Goal: Task Accomplishment & Management: Manage account settings

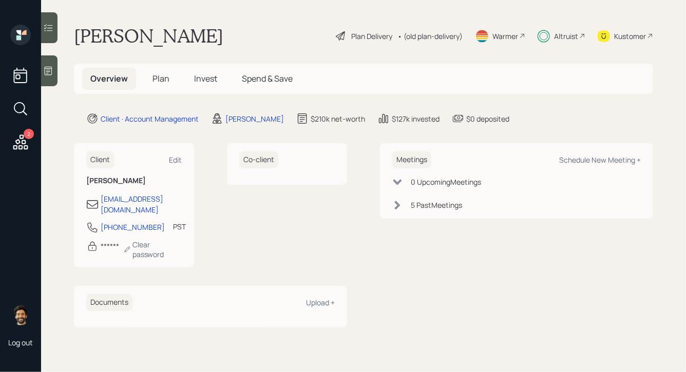
click at [197, 78] on span "Invest" at bounding box center [205, 78] width 23 height 11
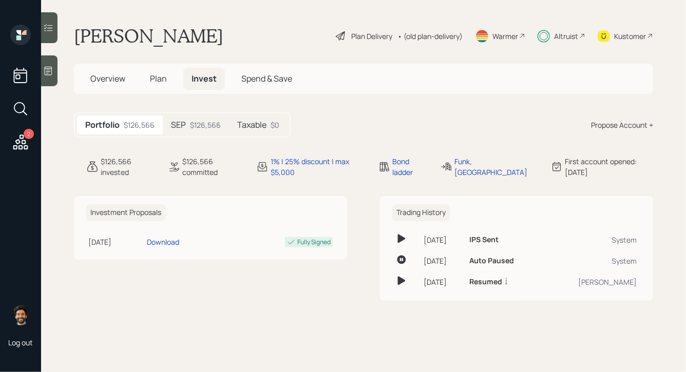
click at [193, 126] on div "$126,566" at bounding box center [205, 125] width 31 height 11
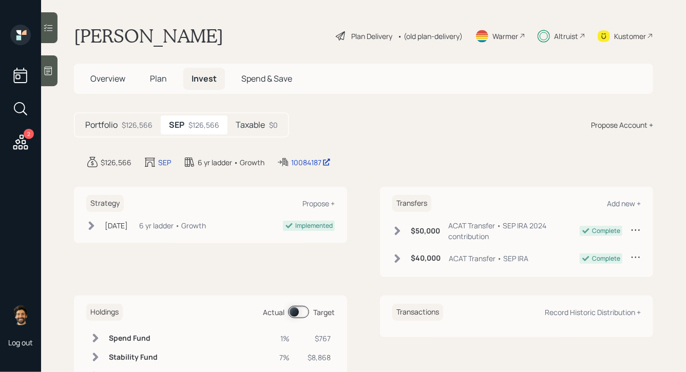
click at [157, 79] on span "Plan" at bounding box center [158, 78] width 17 height 11
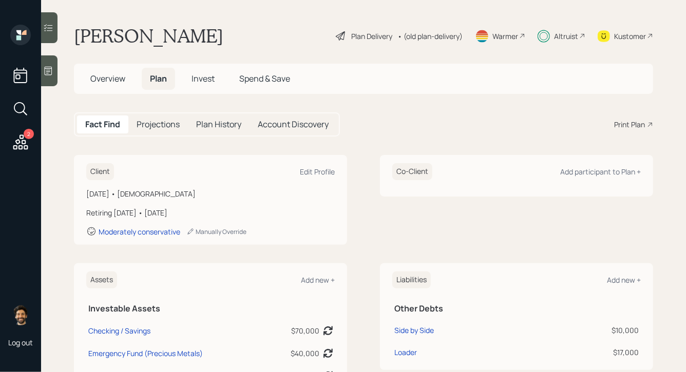
click at [430, 34] on div "• (old plan-delivery)" at bounding box center [429, 36] width 65 height 11
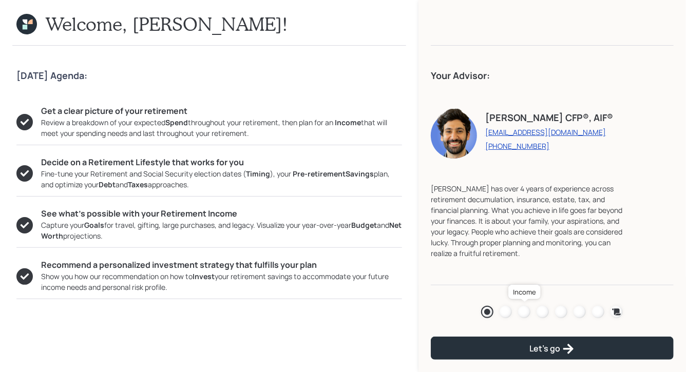
click at [520, 312] on div at bounding box center [524, 312] width 12 height 12
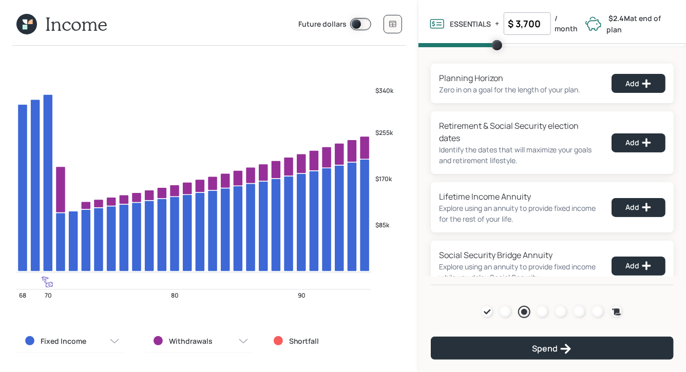
click at [25, 20] on icon at bounding box center [25, 22] width 5 height 5
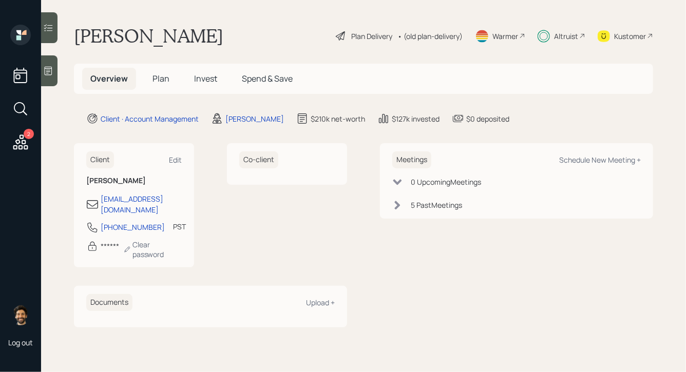
click at [157, 81] on span "Plan" at bounding box center [161, 78] width 17 height 11
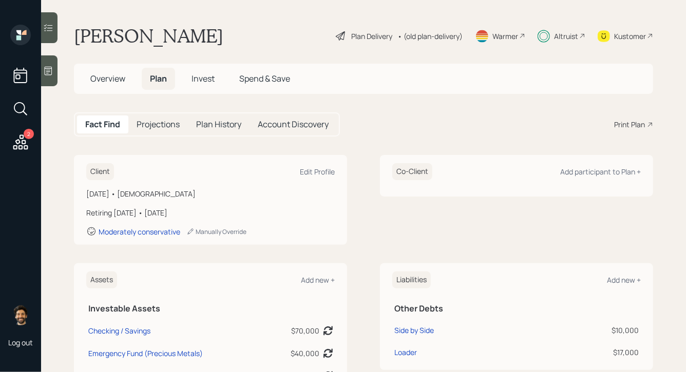
click at [205, 82] on span "Invest" at bounding box center [203, 78] width 23 height 11
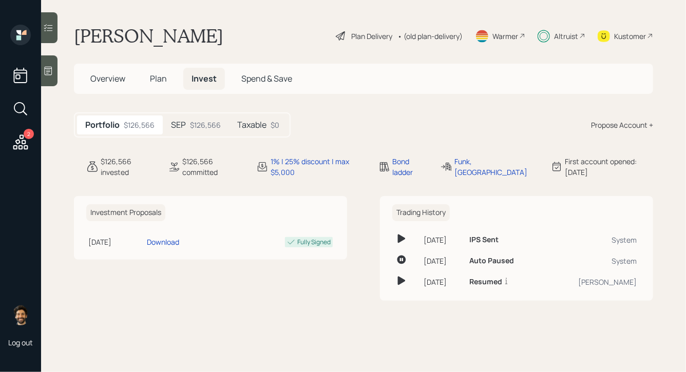
click at [145, 82] on h5 "Plan" at bounding box center [158, 79] width 33 height 22
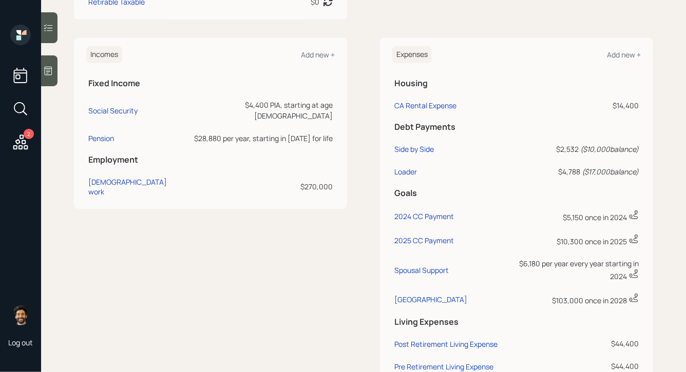
scroll to position [466, 0]
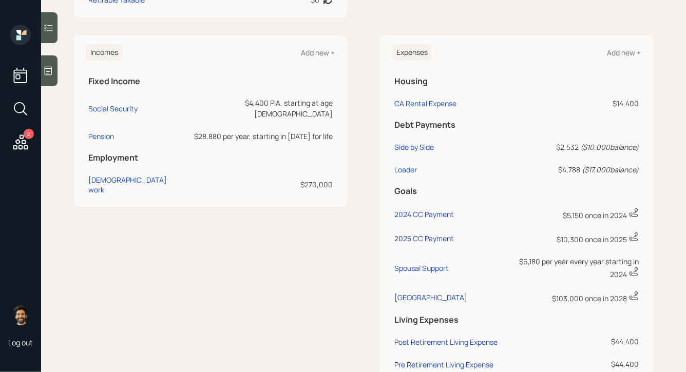
click at [417, 242] on div "2025 CC Payment" at bounding box center [424, 239] width 60 height 10
select select "0"
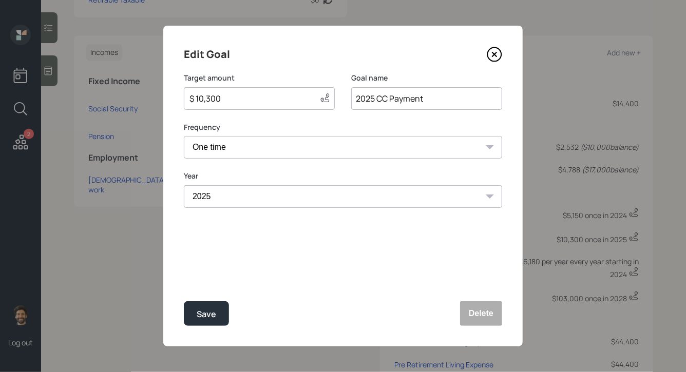
click at [266, 95] on input "$ 10,300" at bounding box center [249, 98] width 123 height 12
click at [196, 310] on button "Save" at bounding box center [206, 313] width 45 height 25
type input "$ 10,300"
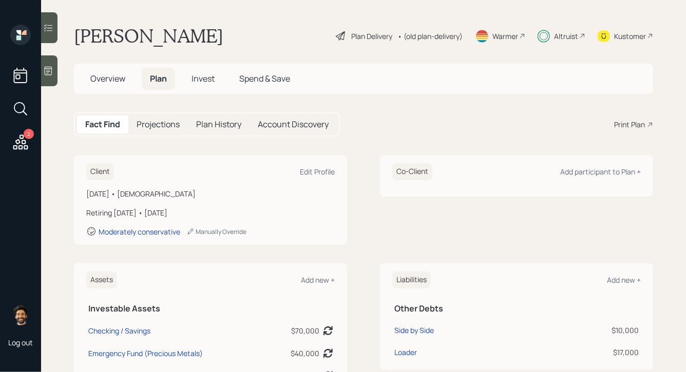
click at [210, 82] on span "Invest" at bounding box center [203, 78] width 23 height 11
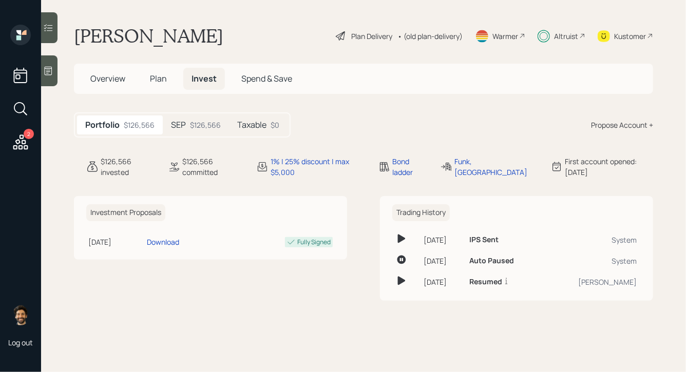
click at [209, 125] on div "$126,566" at bounding box center [205, 125] width 31 height 11
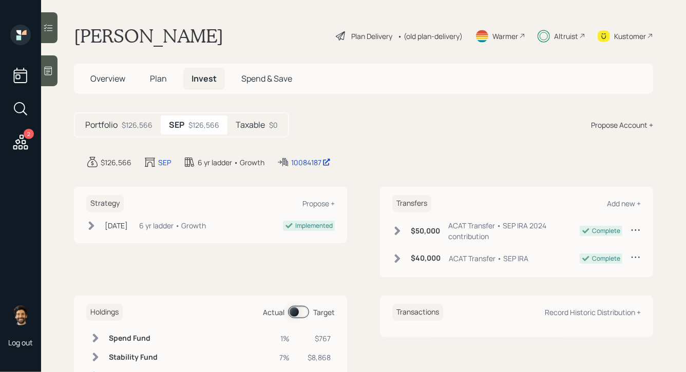
scroll to position [50, 0]
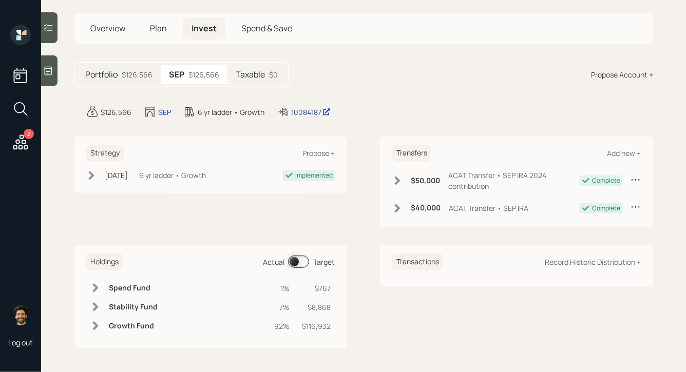
click at [292, 270] on div "Holdings Actual Target Spend Fund 1% $767 Stability Fund 7% $8,868 Growth Fund …" at bounding box center [210, 296] width 273 height 103
click at [301, 263] on span at bounding box center [298, 262] width 21 height 12
click at [115, 74] on h5 "Portfolio" at bounding box center [101, 75] width 32 height 10
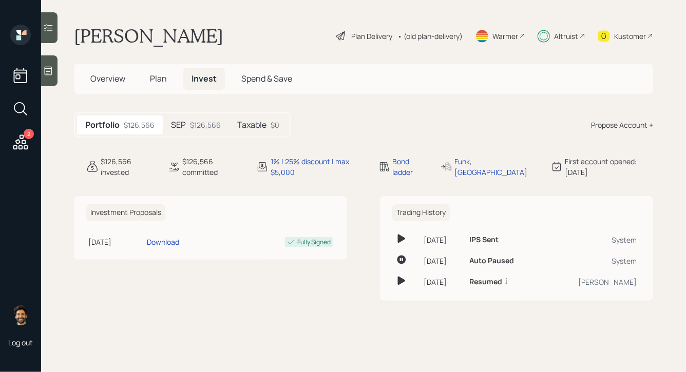
click at [166, 80] on h5 "Plan" at bounding box center [158, 79] width 33 height 22
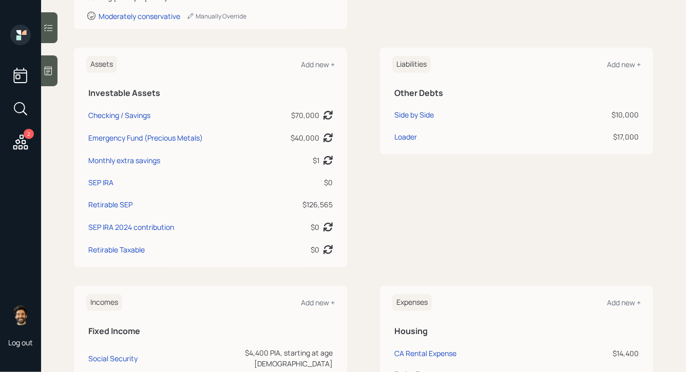
scroll to position [563, 0]
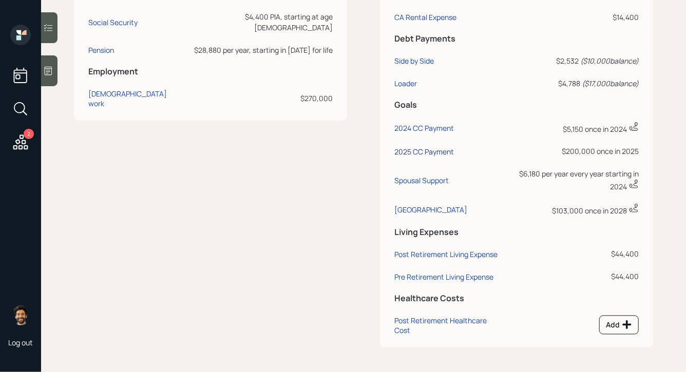
click at [414, 147] on div "2025 CC Payment" at bounding box center [424, 152] width 60 height 10
select select "0"
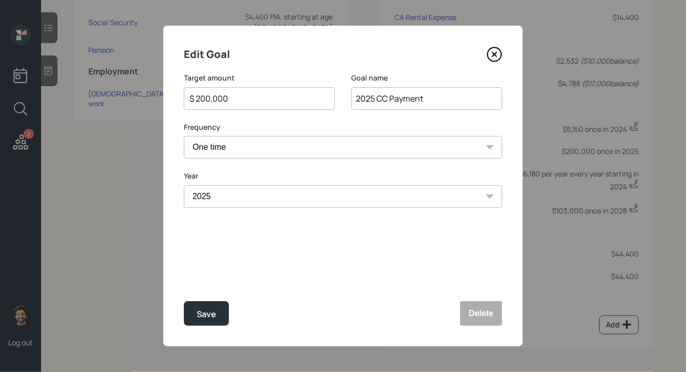
click at [223, 97] on input "$ 200,000" at bounding box center [255, 98] width 134 height 12
click at [201, 317] on div "Save" at bounding box center [207, 315] width 20 height 14
type input "$ 200,000"
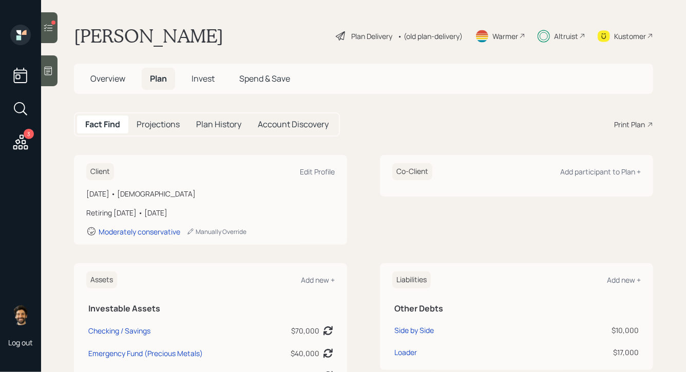
click at [174, 118] on div "Projections" at bounding box center [158, 125] width 60 height 18
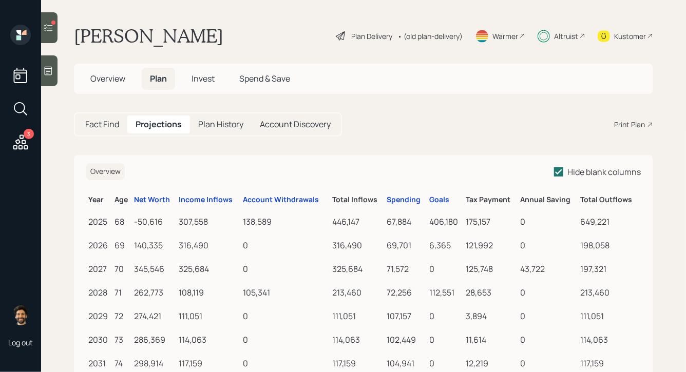
click at [207, 80] on span "Invest" at bounding box center [203, 78] width 23 height 11
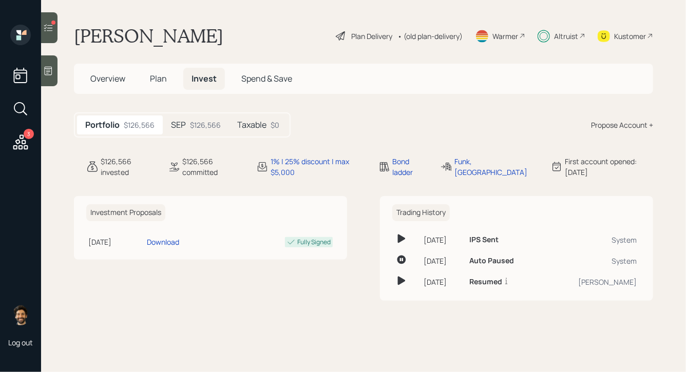
click at [208, 127] on div "$126,566" at bounding box center [205, 125] width 31 height 11
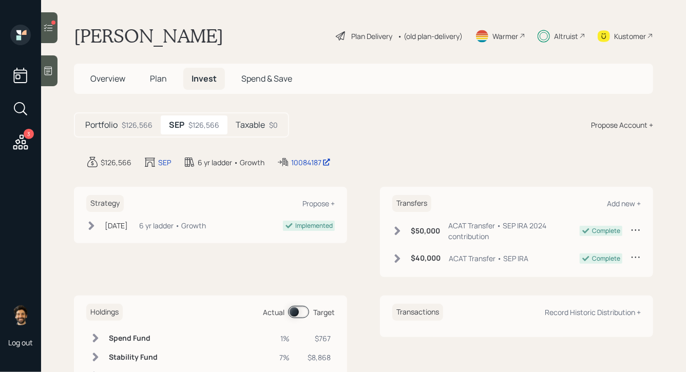
click at [296, 307] on span at bounding box center [298, 312] width 21 height 12
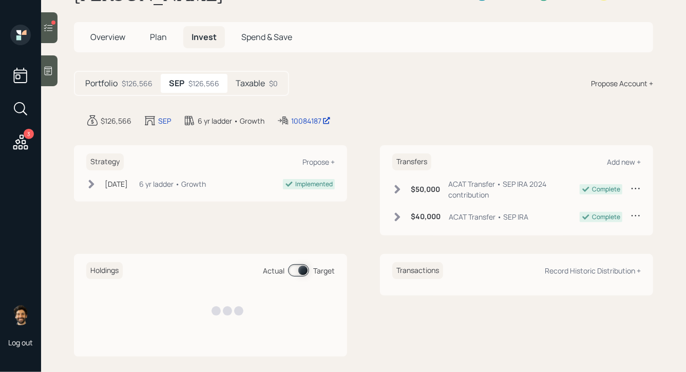
scroll to position [50, 0]
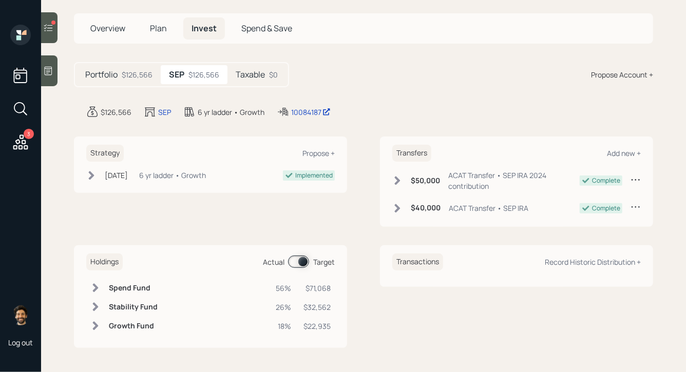
click at [91, 289] on icon at bounding box center [95, 288] width 10 height 10
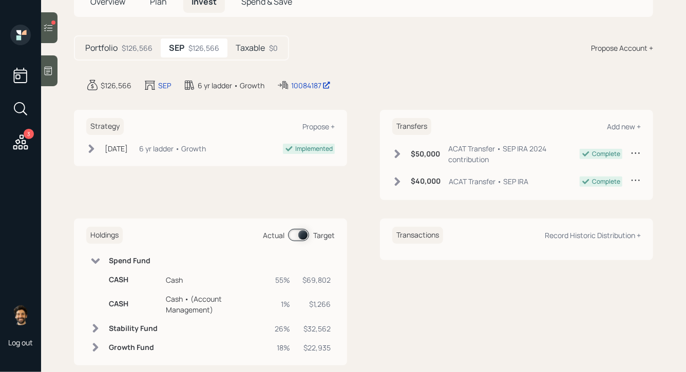
scroll to position [94, 0]
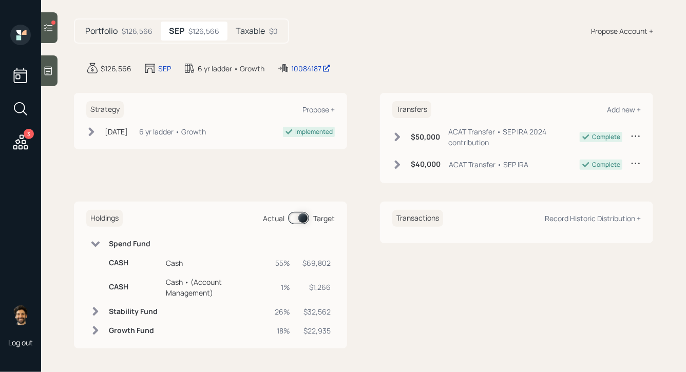
click at [96, 311] on icon at bounding box center [96, 312] width 6 height 9
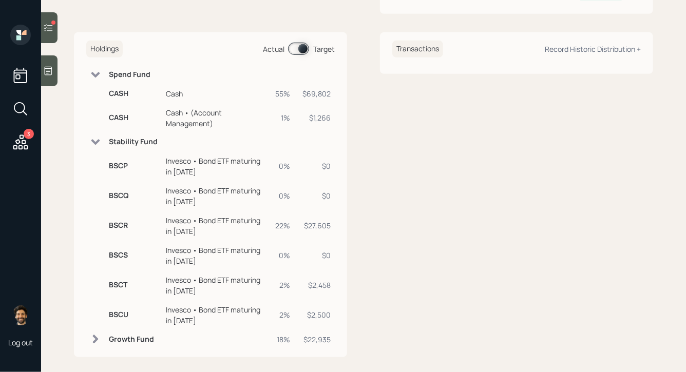
scroll to position [272, 0]
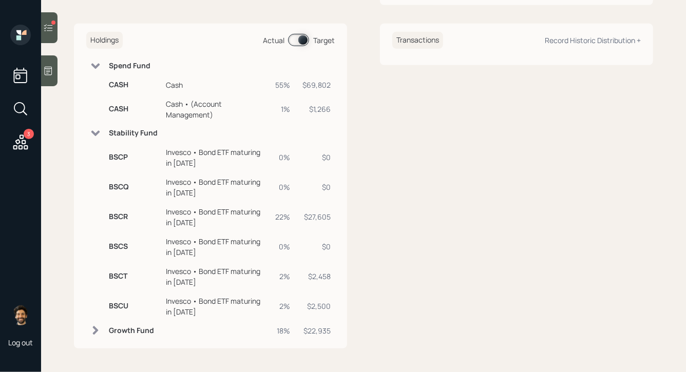
click at [100, 325] on td at bounding box center [95, 330] width 18 height 19
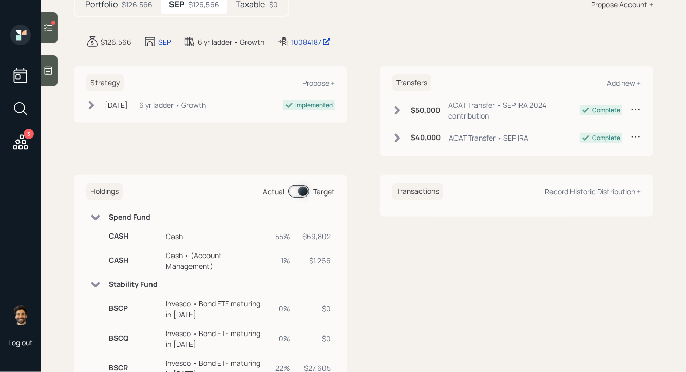
scroll to position [0, 0]
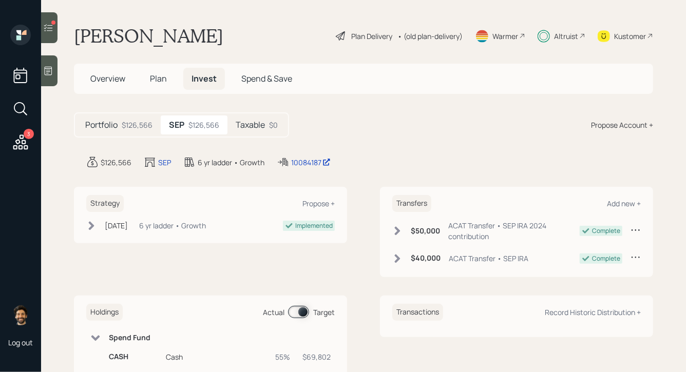
click at [433, 34] on div "• (old plan-delivery)" at bounding box center [429, 36] width 65 height 11
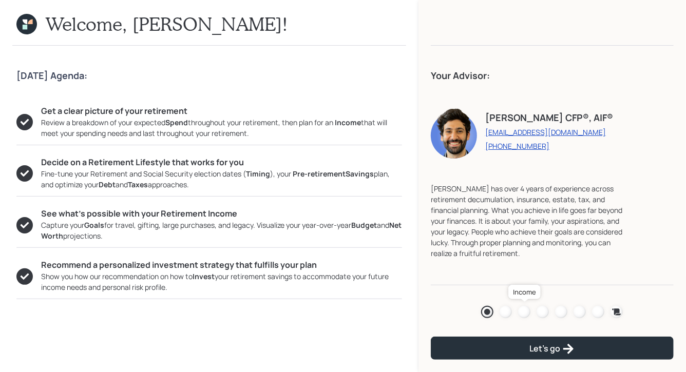
click at [520, 313] on div at bounding box center [524, 312] width 12 height 12
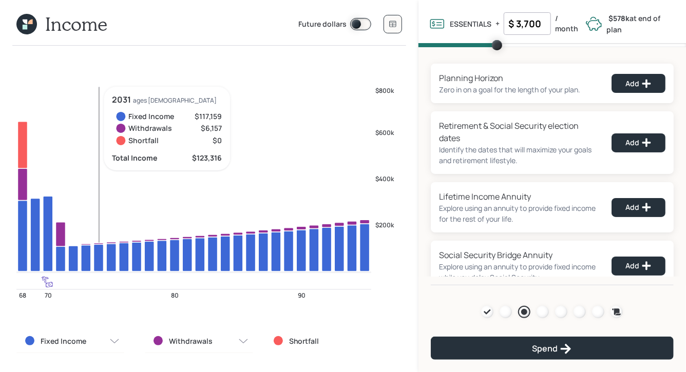
click at [28, 28] on icon at bounding box center [26, 24] width 21 height 21
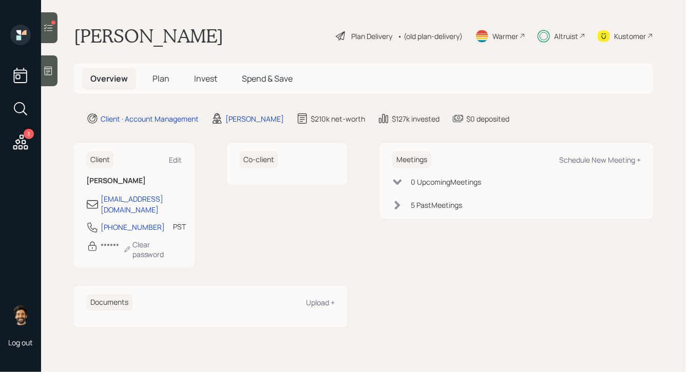
click at [162, 76] on span "Plan" at bounding box center [161, 78] width 17 height 11
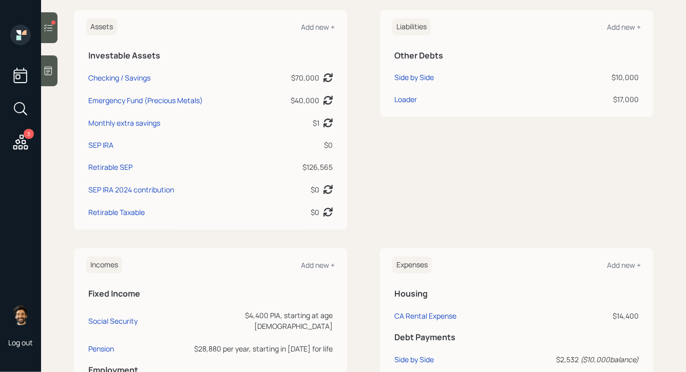
scroll to position [251, 0]
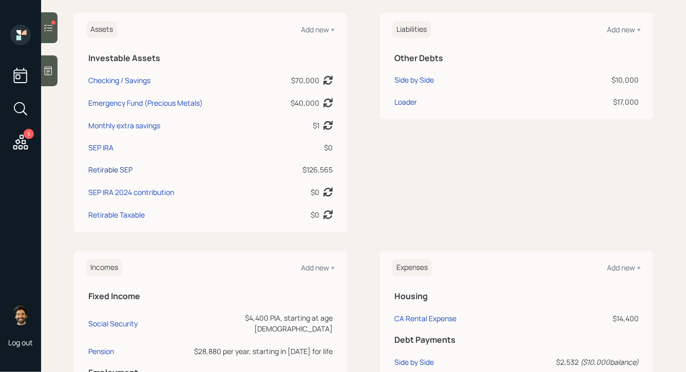
click at [116, 170] on div "Retirable SEP" at bounding box center [110, 169] width 44 height 11
select select "balanced"
click at [105, 149] on div "SEP IRA" at bounding box center [100, 147] width 25 height 11
select select "balanced"
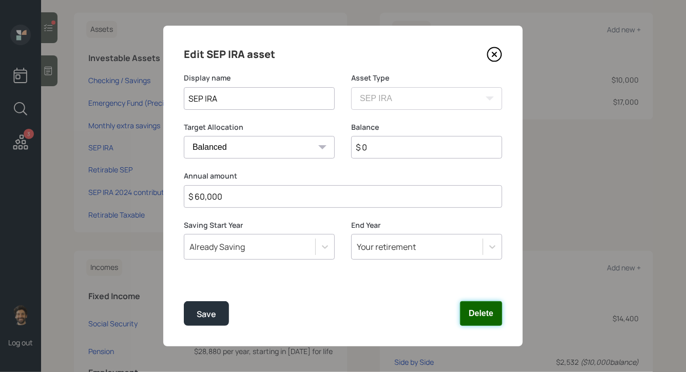
click at [477, 320] on button "Delete" at bounding box center [481, 313] width 42 height 25
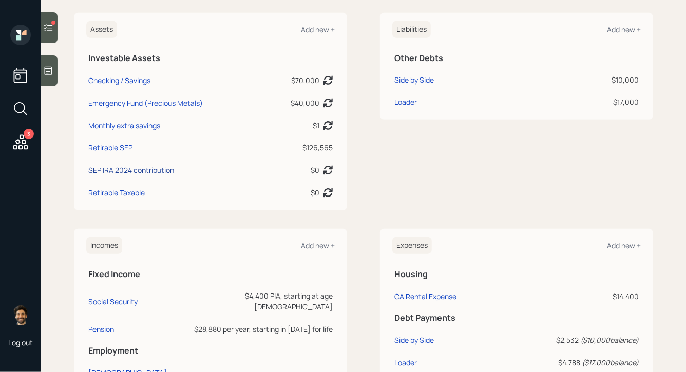
click at [128, 172] on div "SEP IRA 2024 contribution" at bounding box center [131, 170] width 86 height 11
select select "balanced"
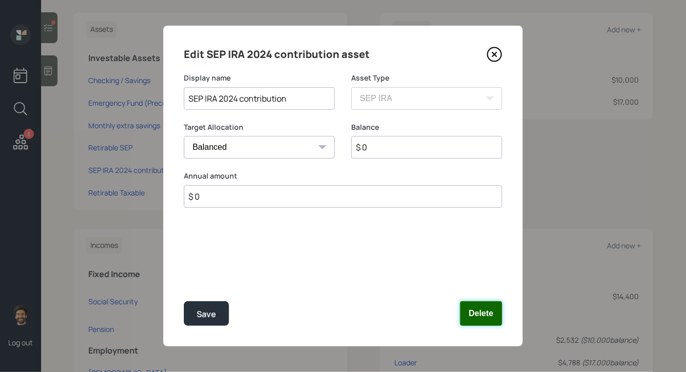
click at [477, 309] on button "Delete" at bounding box center [481, 313] width 42 height 25
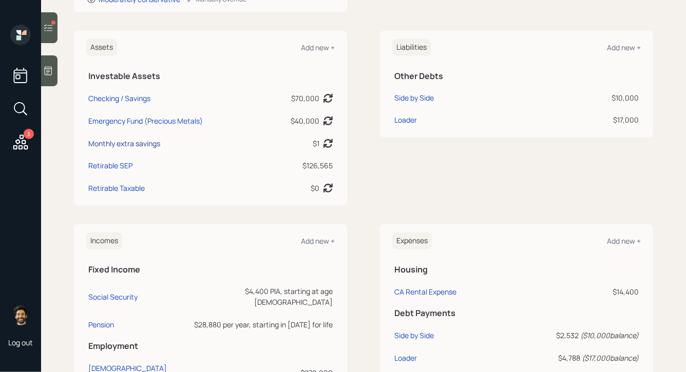
scroll to position [231, 0]
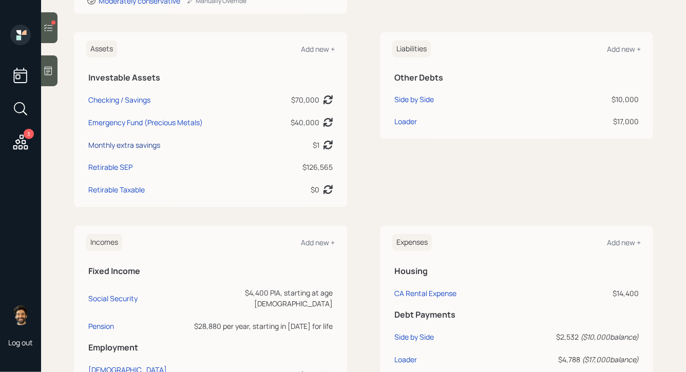
click at [128, 144] on div "Monthly extra savings" at bounding box center [124, 145] width 72 height 11
select select "taxable"
select select "conservative"
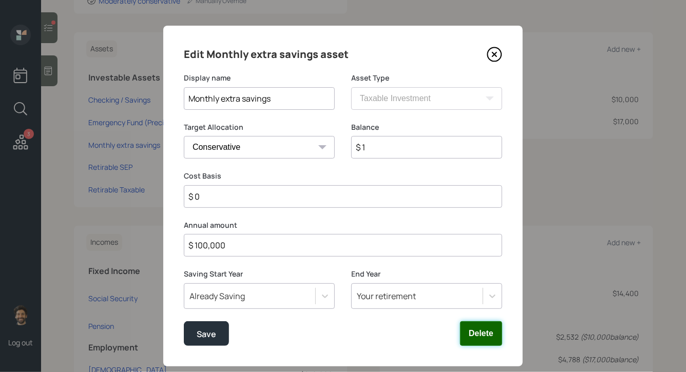
click at [478, 331] on button "Delete" at bounding box center [481, 333] width 42 height 25
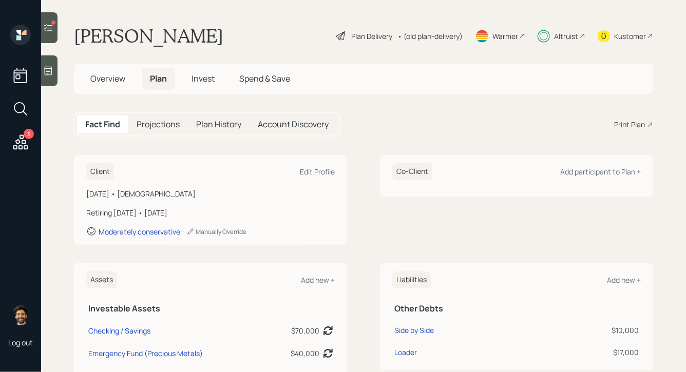
click at [207, 80] on span "Invest" at bounding box center [203, 78] width 23 height 11
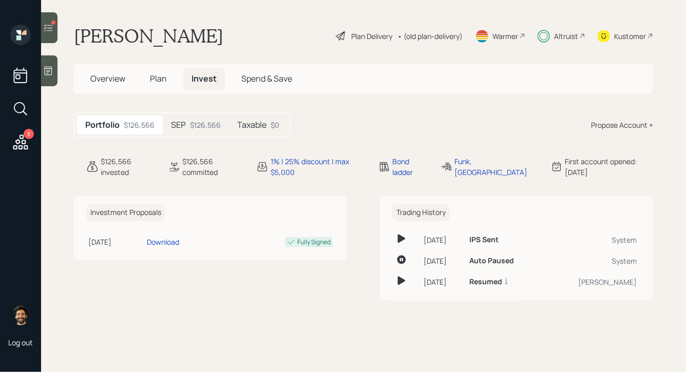
click at [212, 129] on div "$126,566" at bounding box center [205, 125] width 31 height 11
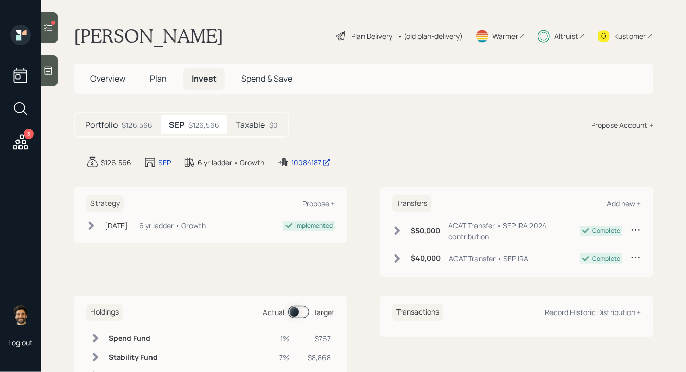
click at [294, 314] on span at bounding box center [298, 312] width 21 height 12
click at [92, 339] on icon at bounding box center [95, 338] width 10 height 10
click at [151, 78] on span "Plan" at bounding box center [158, 78] width 17 height 11
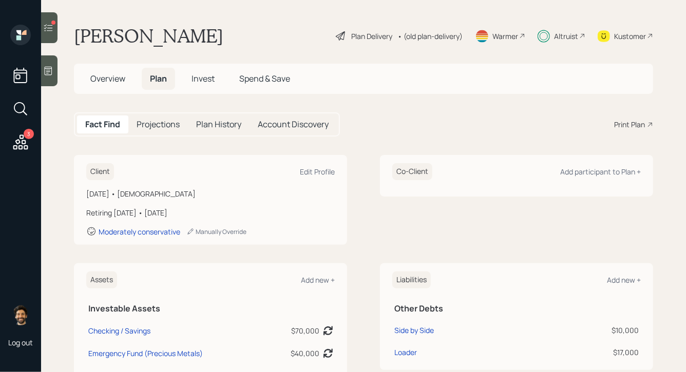
click at [108, 86] on h5 "Overview" at bounding box center [107, 79] width 51 height 22
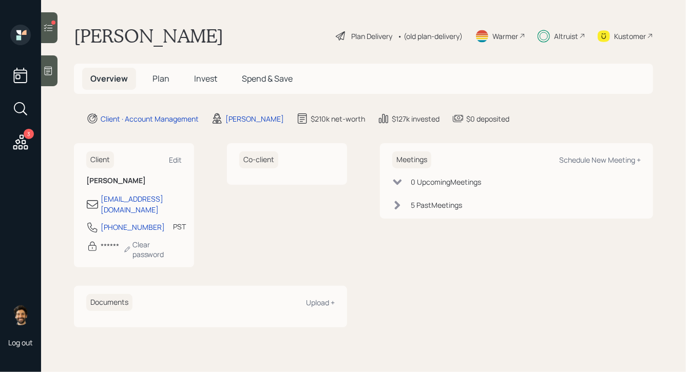
click at [205, 83] on span "Invest" at bounding box center [205, 78] width 23 height 11
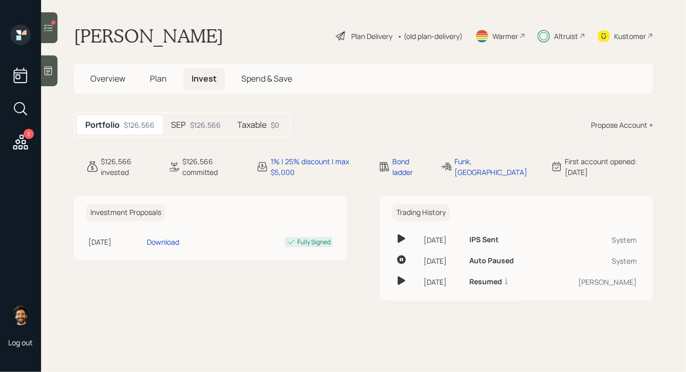
click at [51, 23] on icon at bounding box center [48, 28] width 10 height 10
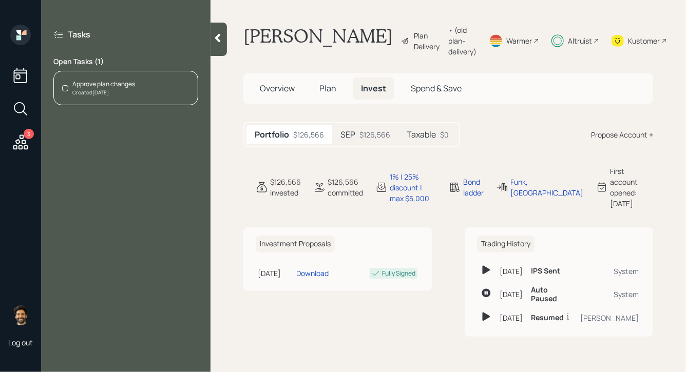
click at [166, 83] on div "Approve plan changes Created Today" at bounding box center [125, 88] width 145 height 34
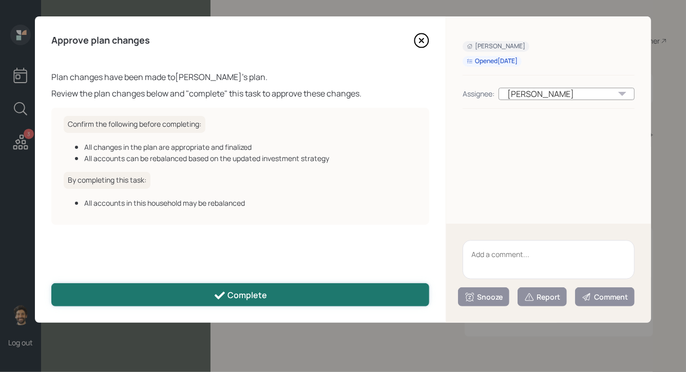
click at [251, 302] on button "Complete" at bounding box center [240, 294] width 378 height 23
